Goal: Navigation & Orientation: Find specific page/section

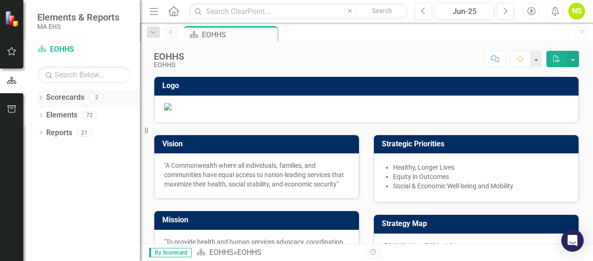
click at [39, 97] on icon "Dropdown" at bounding box center [40, 98] width 7 height 5
click at [43, 112] on icon "Dropdown" at bounding box center [45, 115] width 7 height 6
click at [63, 130] on link "MCB" at bounding box center [100, 133] width 79 height 11
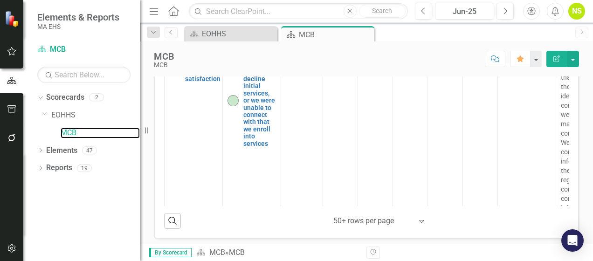
scroll to position [699, 0]
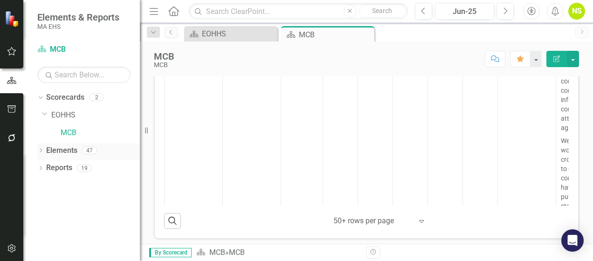
click at [41, 149] on icon "Dropdown" at bounding box center [40, 151] width 7 height 5
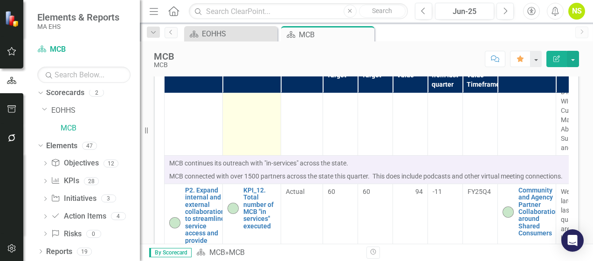
scroll to position [1631, 0]
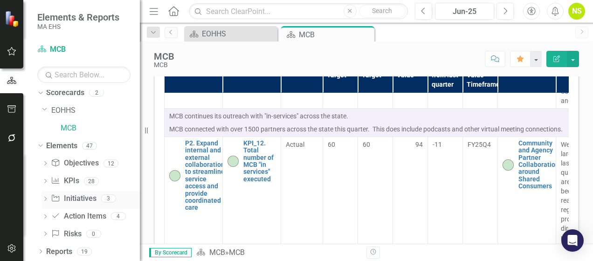
click at [43, 197] on icon "Dropdown" at bounding box center [45, 199] width 7 height 5
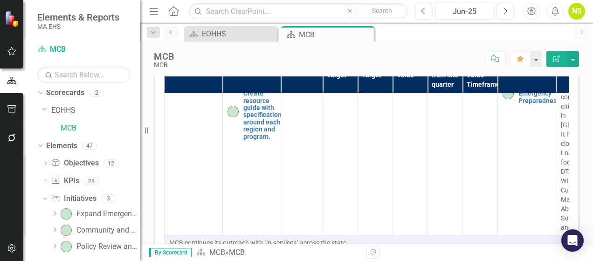
scroll to position [1444, 0]
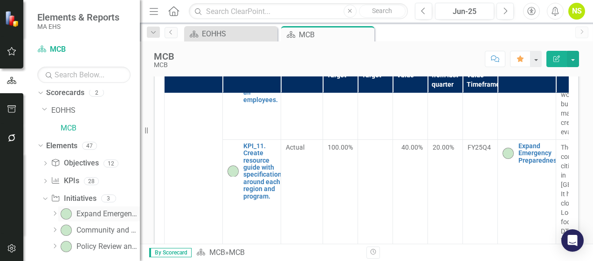
click at [95, 210] on div "Expand Emergency Preparedness" at bounding box center [107, 214] width 63 height 8
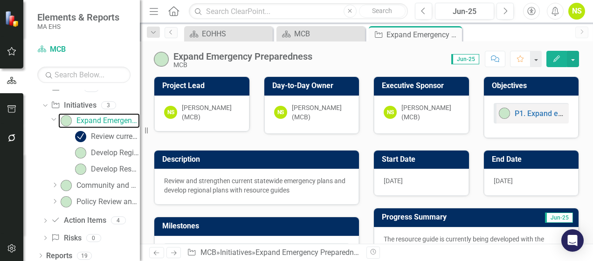
scroll to position [103, 0]
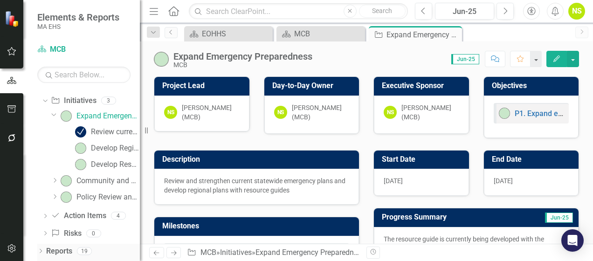
click at [40, 247] on div "Dropdown Reports 19" at bounding box center [88, 253] width 103 height 18
click at [41, 251] on icon "Dropdown" at bounding box center [40, 251] width 7 height 5
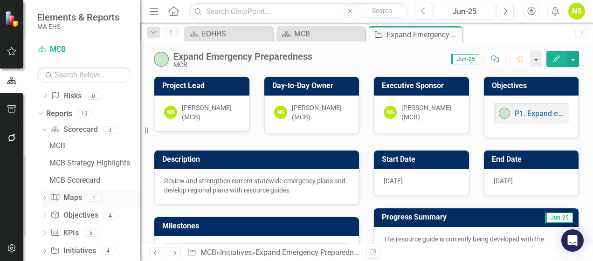
scroll to position [242, 0]
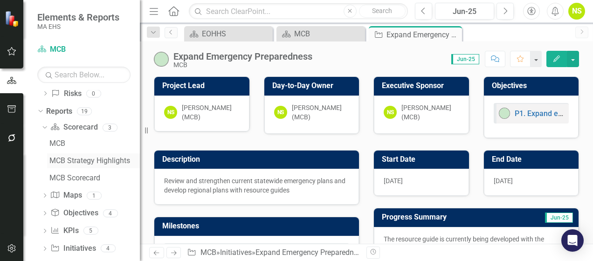
click at [82, 162] on div "MCB Strategy Highlights" at bounding box center [94, 161] width 90 height 8
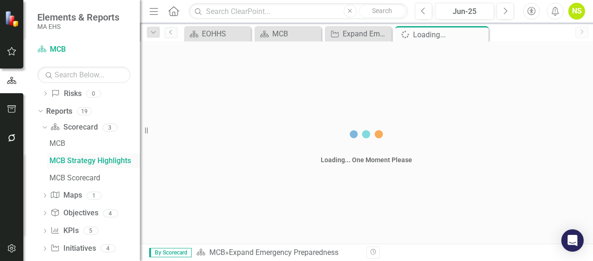
click at [82, 162] on div "MCB MCB Strategy Highlights MCB Scorecard" at bounding box center [90, 160] width 98 height 49
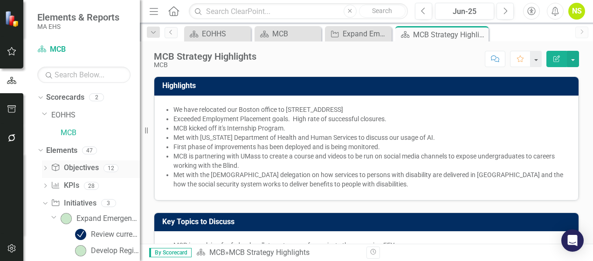
click at [48, 168] on icon "Dropdown" at bounding box center [45, 168] width 7 height 5
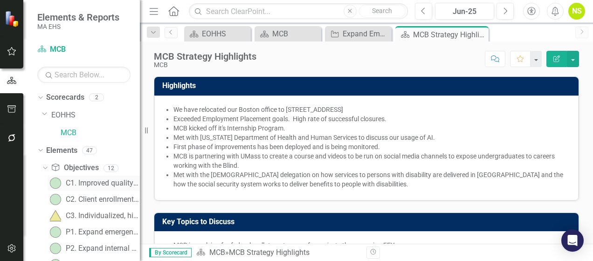
click at [98, 182] on div "C1. Improved quality of life" at bounding box center [103, 183] width 74 height 8
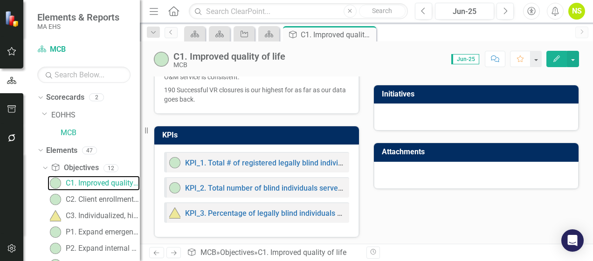
scroll to position [55, 0]
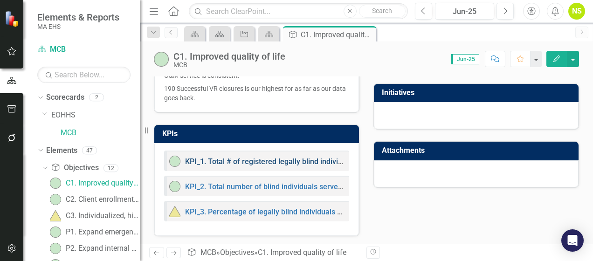
click at [258, 161] on link "KPI_1. Total # of registered legally blind individuals in the SR program served…" at bounding box center [424, 161] width 478 height 9
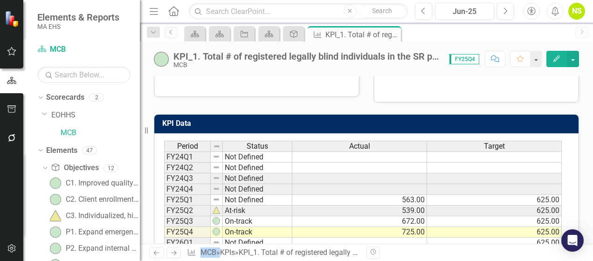
scroll to position [326, 0]
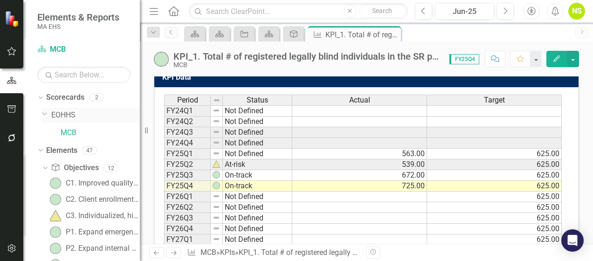
click at [44, 116] on icon "Dropdown" at bounding box center [45, 113] width 6 height 7
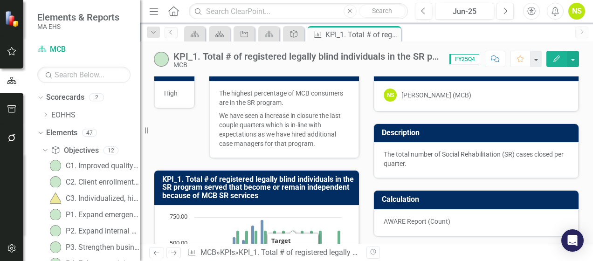
scroll to position [0, 0]
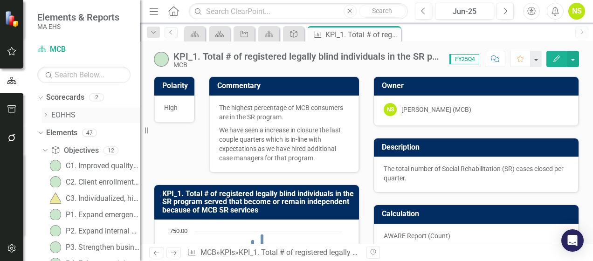
click at [45, 118] on div "Dropdown" at bounding box center [45, 115] width 7 height 8
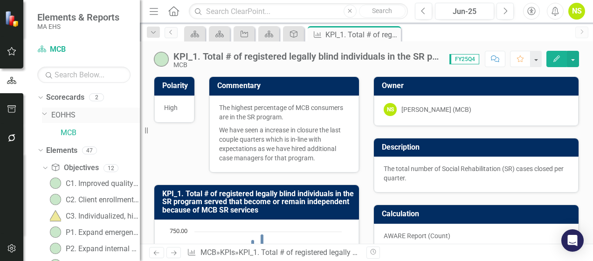
click at [45, 118] on div "Dropdown EOHHS" at bounding box center [91, 115] width 98 height 15
click at [63, 134] on link "MCB" at bounding box center [100, 133] width 79 height 11
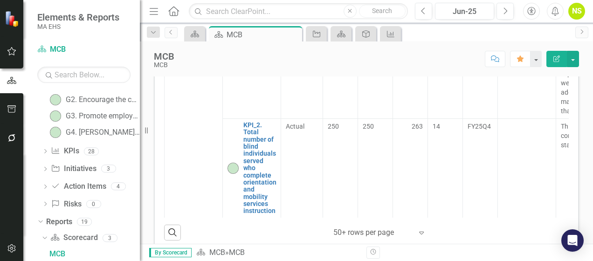
scroll to position [186, 0]
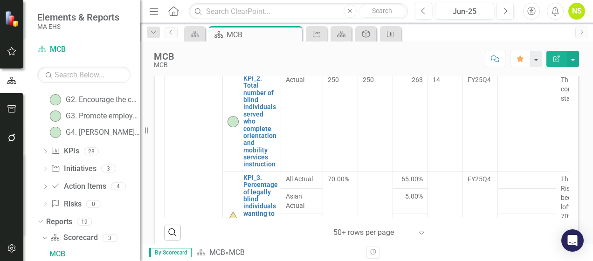
click at [45, 152] on icon at bounding box center [45, 151] width 2 height 4
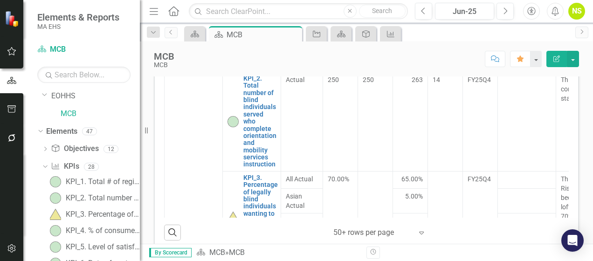
scroll to position [0, 0]
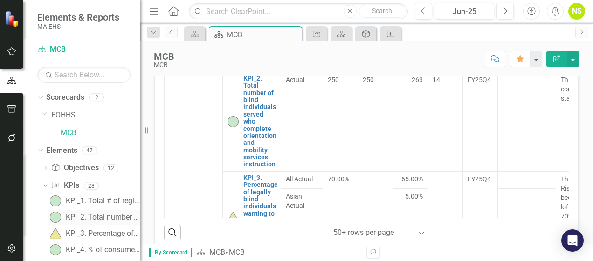
click at [104, 213] on div "KPI_2. Total number of blind individuals served who complete orientation and mo…" at bounding box center [103, 217] width 74 height 8
click at [103, 213] on div "KPI_2. Total number of blind individuals served who complete orientation and mo…" at bounding box center [103, 217] width 74 height 8
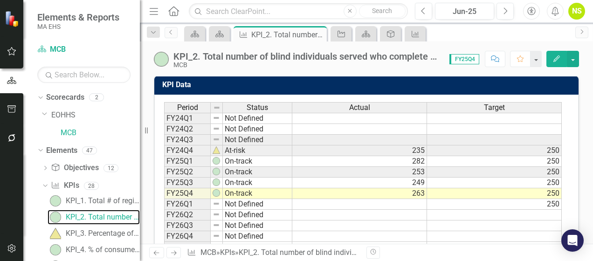
scroll to position [326, 0]
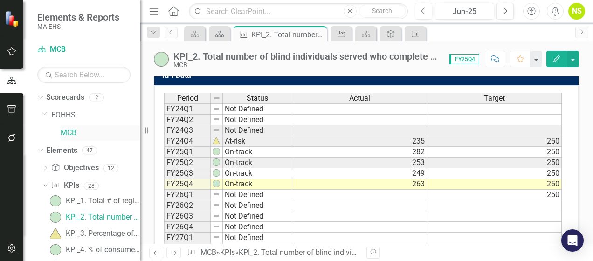
click at [62, 134] on link "MCB" at bounding box center [100, 133] width 79 height 11
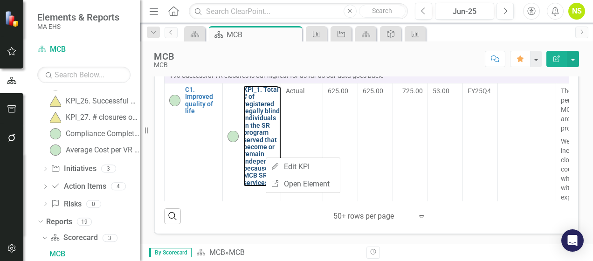
scroll to position [431, 0]
